Goal: Task Accomplishment & Management: Manage account settings

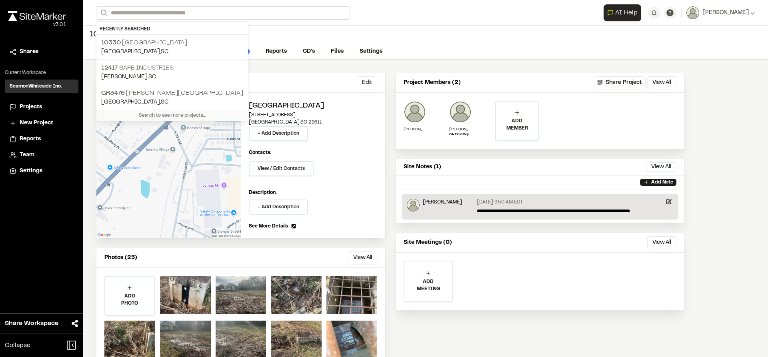
click at [158, 13] on input "Search" at bounding box center [223, 12] width 254 height 13
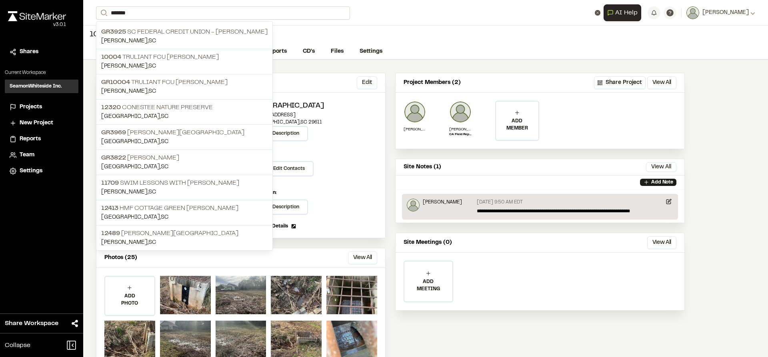
click at [131, 15] on input "*******" at bounding box center [223, 12] width 254 height 13
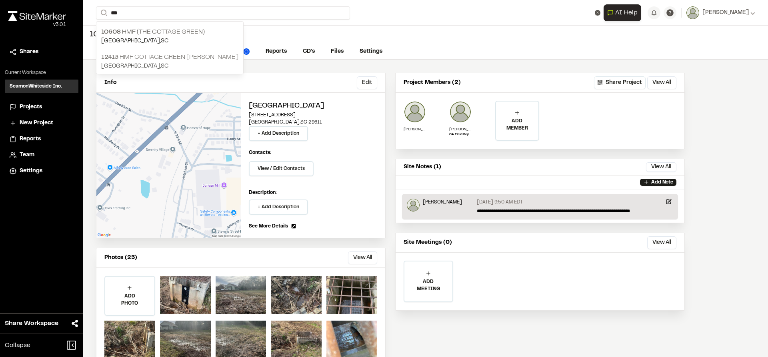
type input "***"
click at [156, 53] on p "12413 HMF Cottage Green [PERSON_NAME]" at bounding box center [169, 57] width 137 height 10
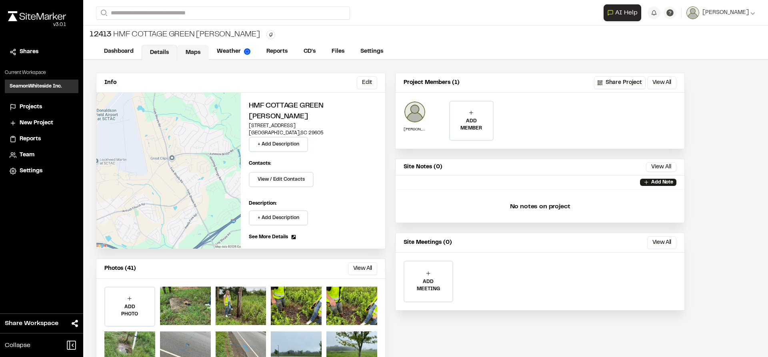
click at [189, 54] on link "Maps" at bounding box center [193, 52] width 32 height 15
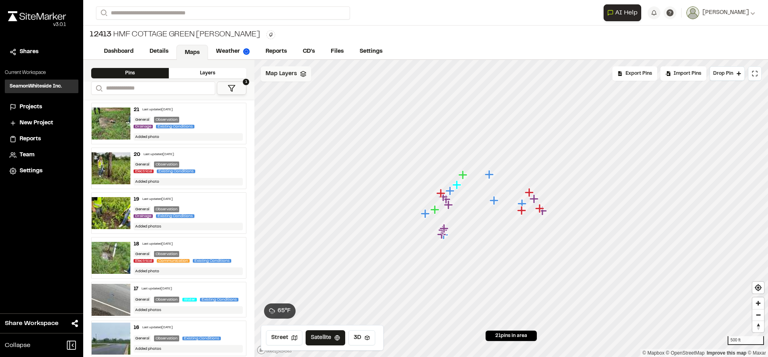
click at [285, 71] on span "Map Layers" at bounding box center [281, 74] width 31 height 9
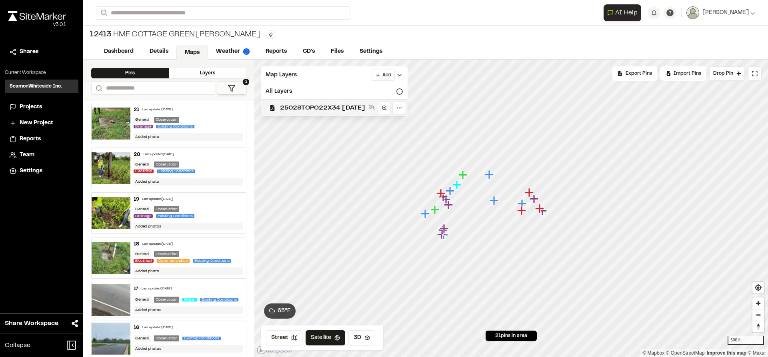
click at [313, 110] on span "25028TOPO22X34 [DATE]" at bounding box center [322, 108] width 85 height 10
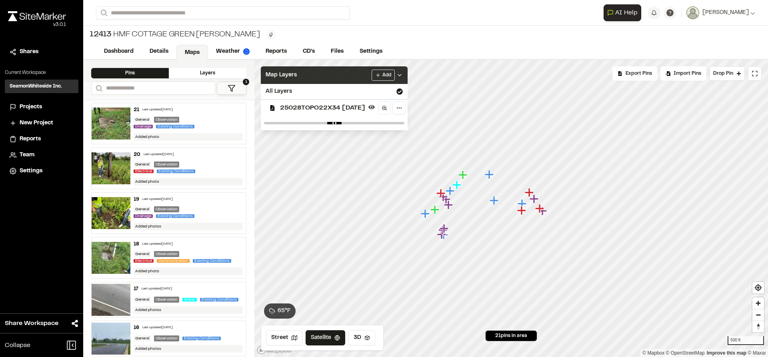
click at [403, 76] on icon at bounding box center [400, 75] width 6 height 6
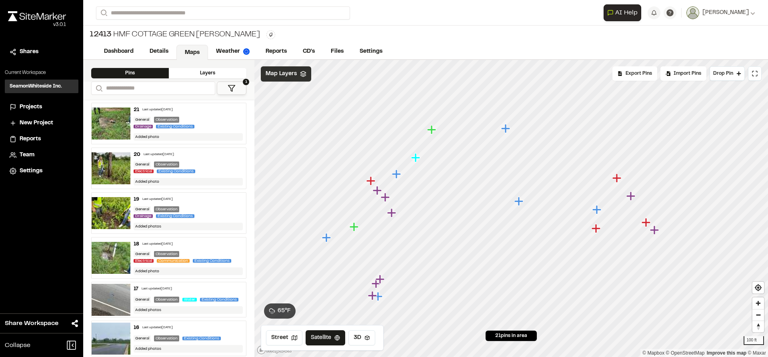
click at [632, 199] on icon "Map marker" at bounding box center [631, 196] width 9 height 9
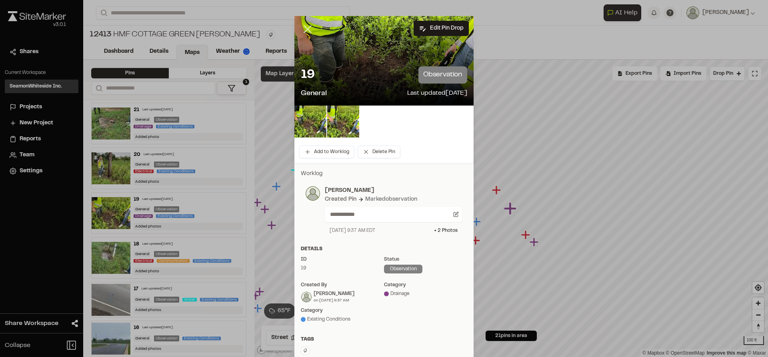
click at [308, 30] on icon at bounding box center [308, 29] width 14 height 14
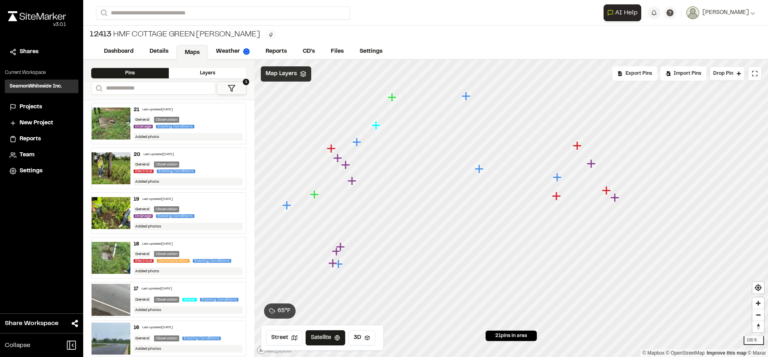
click at [332, 267] on icon "Map marker" at bounding box center [333, 263] width 9 height 9
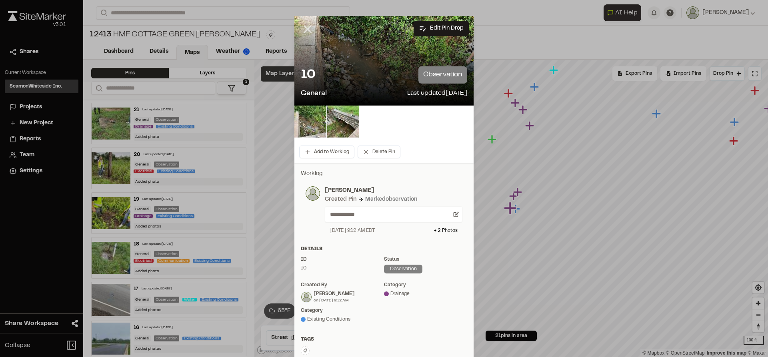
click at [306, 29] on icon at bounding box center [308, 29] width 14 height 14
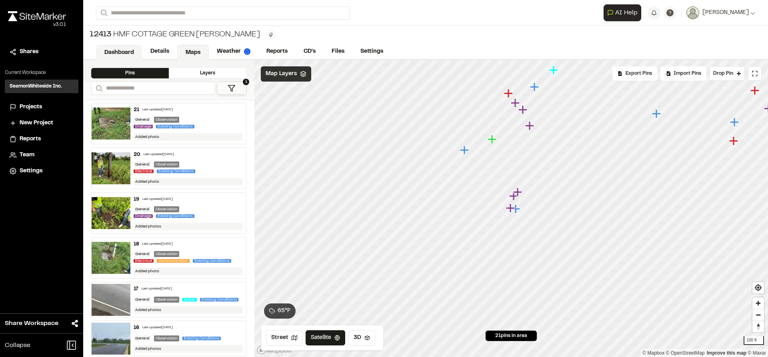
click at [131, 52] on link "Dashboard" at bounding box center [119, 52] width 46 height 15
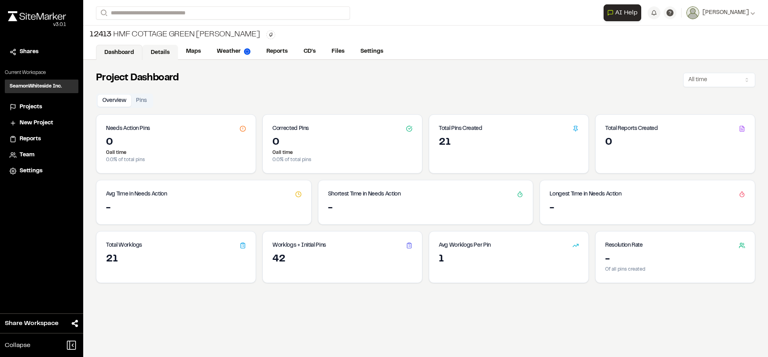
click at [165, 51] on link "Details" at bounding box center [160, 52] width 36 height 15
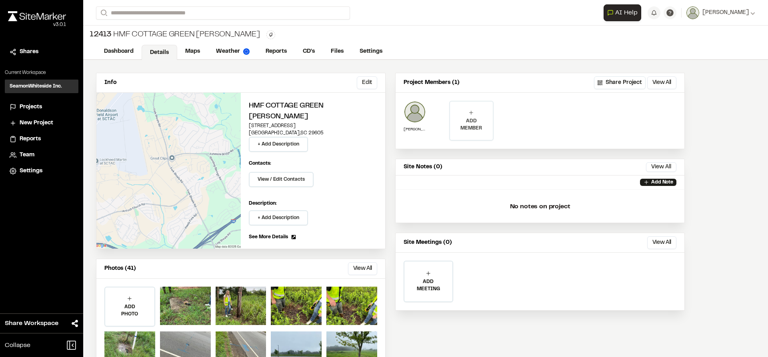
click at [474, 119] on p "ADD MEMBER" at bounding box center [471, 125] width 42 height 14
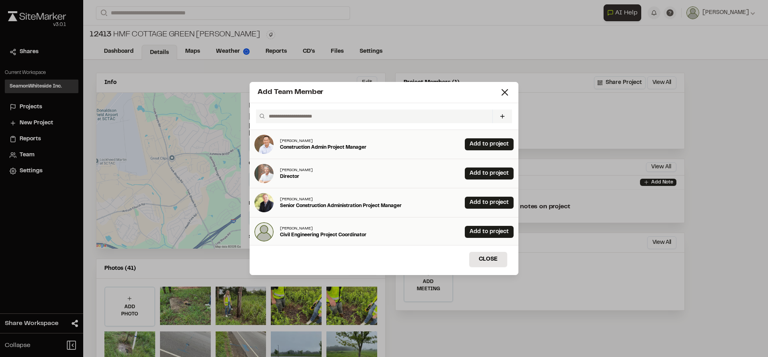
click at [474, 118] on input "text" at bounding box center [378, 117] width 224 height 14
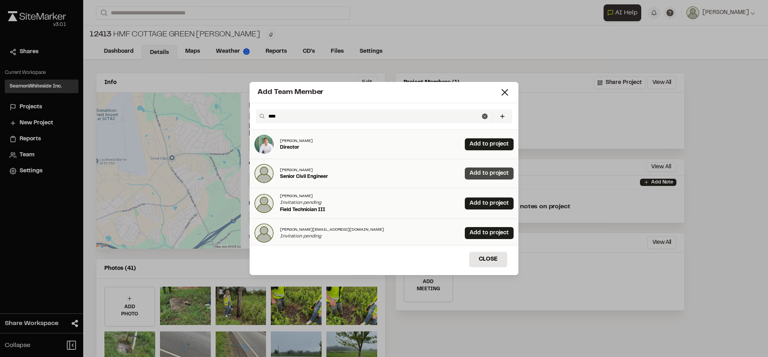
type input "****"
click at [474, 168] on link "Add to project" at bounding box center [489, 174] width 49 height 12
click at [504, 91] on line at bounding box center [505, 93] width 6 height 6
